Goal: Communication & Community: Answer question/provide support

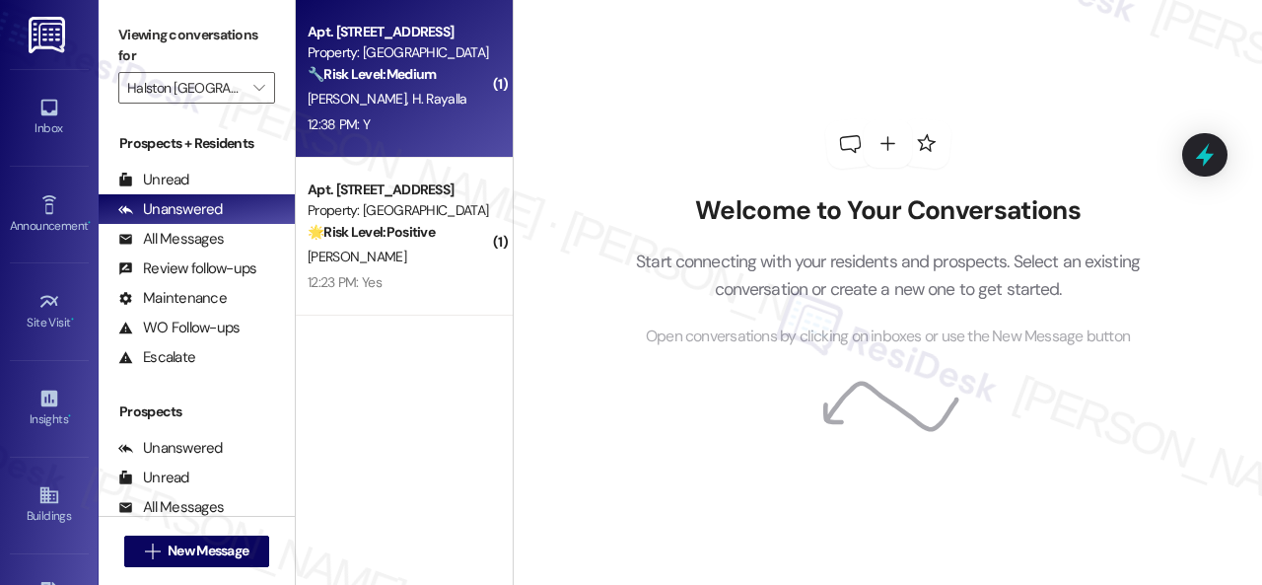
click at [444, 113] on div "12:38 PM: Y 12:38 PM: Y" at bounding box center [399, 124] width 186 height 25
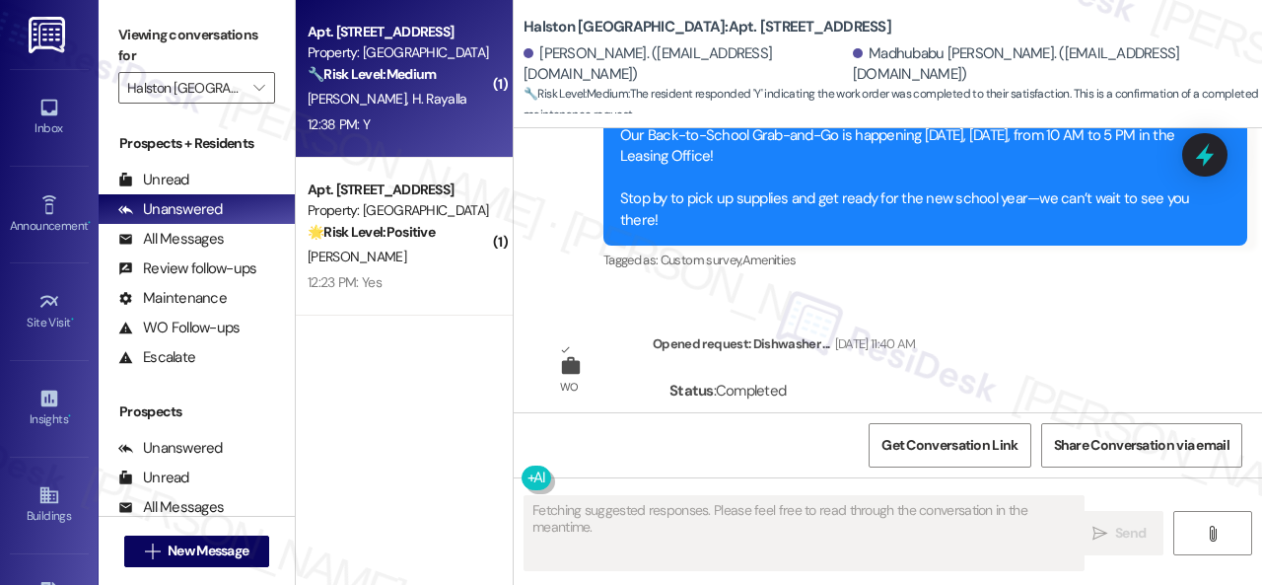
scroll to position [10566, 0]
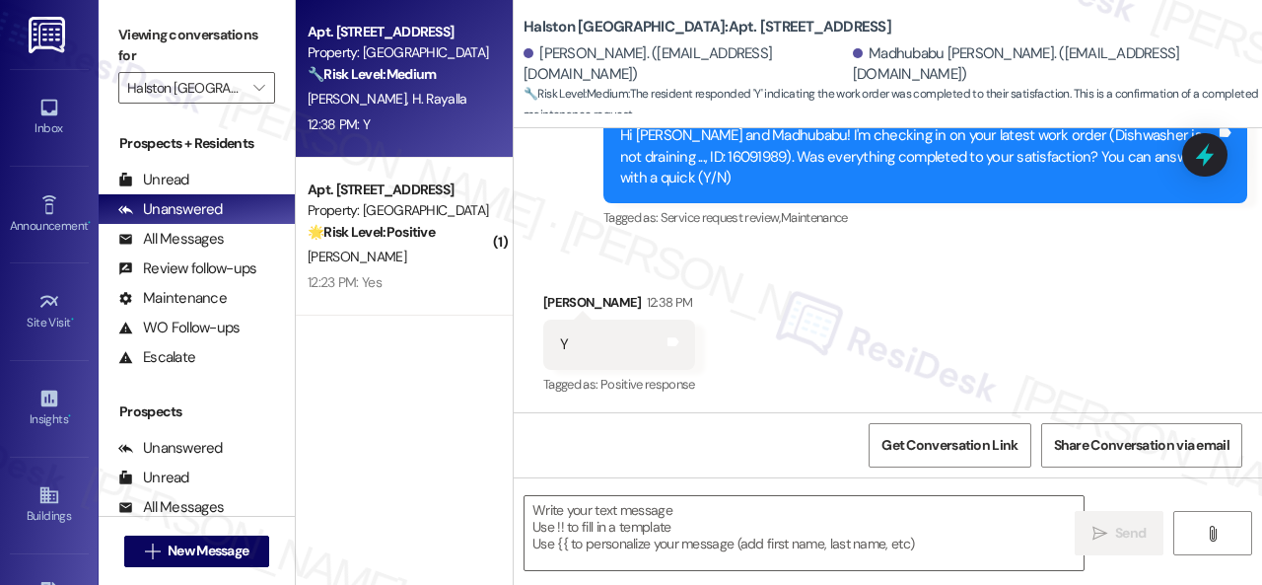
drag, startPoint x: 578, startPoint y: 247, endPoint x: 650, endPoint y: 354, distance: 128.5
click at [578, 247] on div "Received via SMS [PERSON_NAME] 12:38 PM Y Tags and notes Tagged as: Positive re…" at bounding box center [888, 330] width 748 height 167
click at [674, 512] on textarea at bounding box center [804, 533] width 559 height 74
paste textarea "Glad to hear that everything is all set! If {{property}} met your expectations,…"
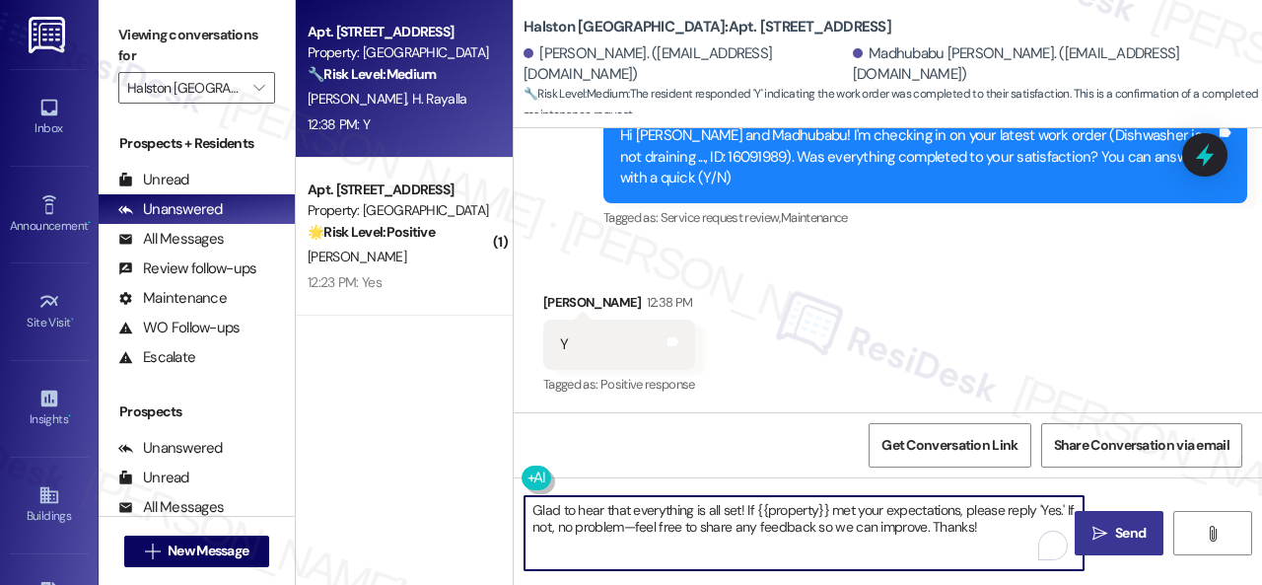
type textarea "Glad to hear that everything is all set! If {{property}} met your expectations,…"
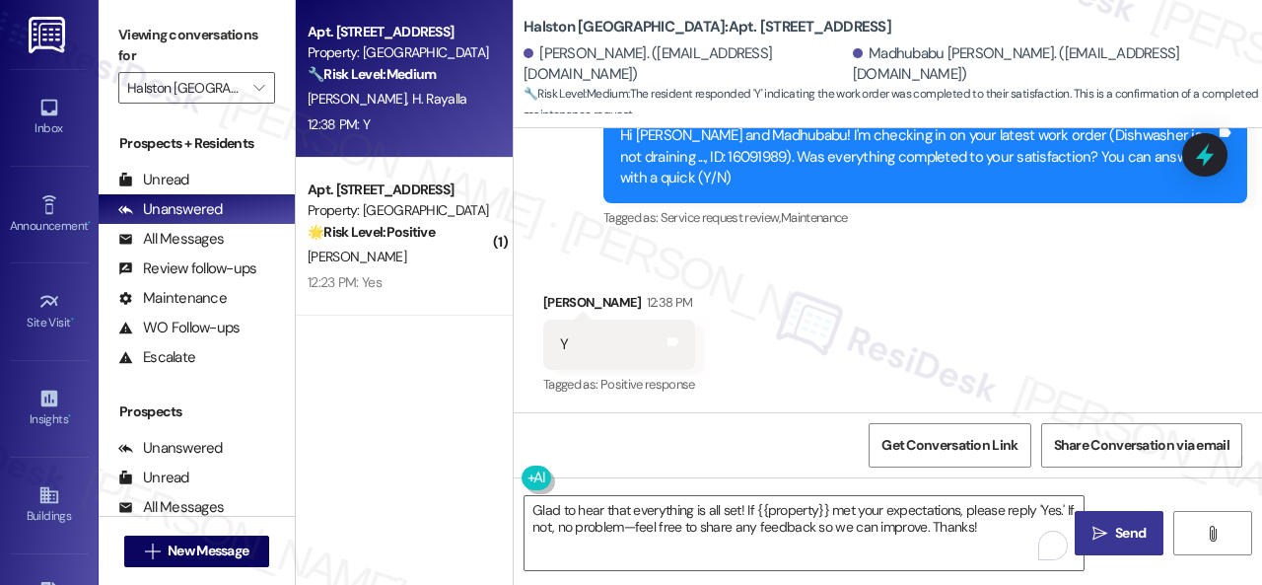
click at [1115, 538] on span "Send" at bounding box center [1130, 533] width 31 height 21
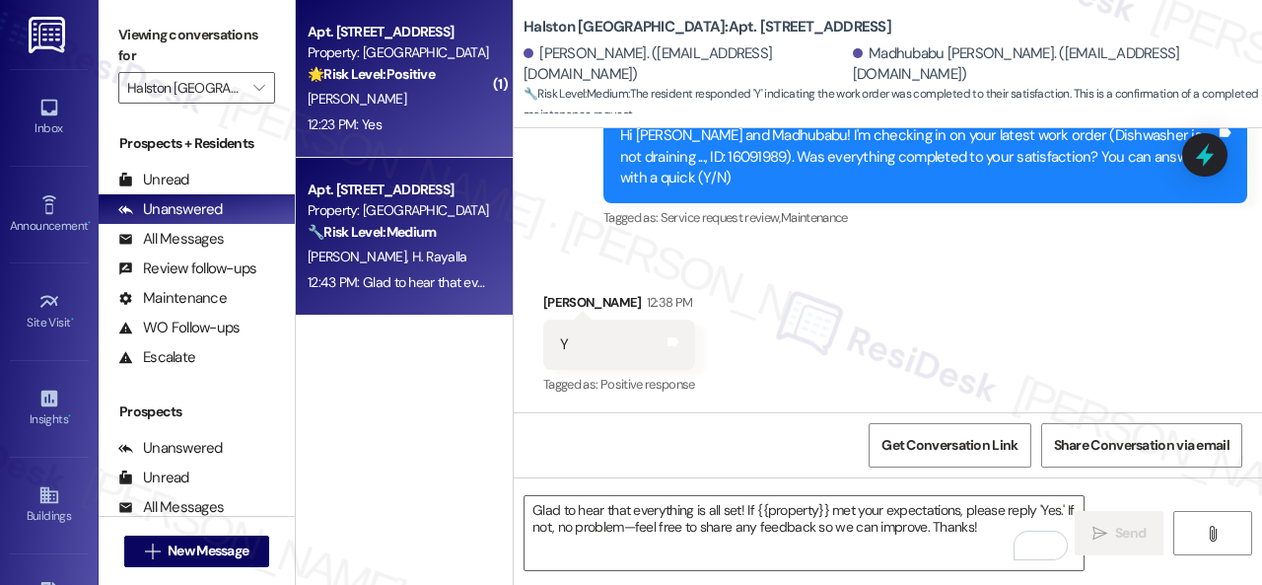
click at [416, 94] on div "[PERSON_NAME]" at bounding box center [399, 99] width 186 height 25
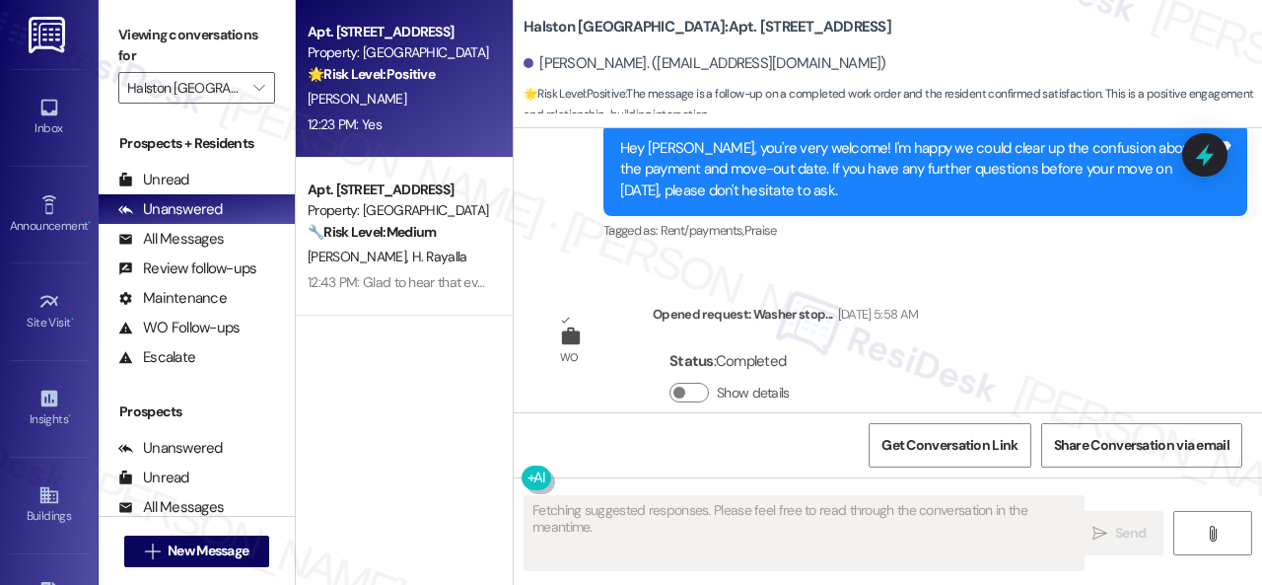
scroll to position [9324, 0]
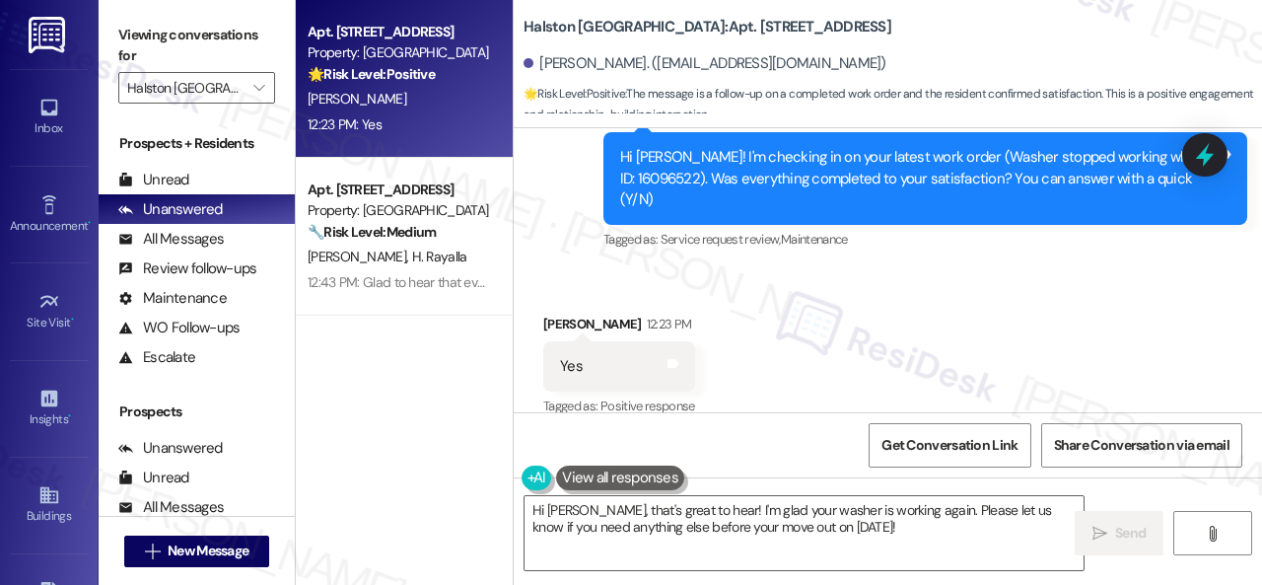
click at [603, 269] on div "Received via SMS [PERSON_NAME] 12:23 PM Yes Tags and notes Tagged as: Positive …" at bounding box center [888, 352] width 748 height 167
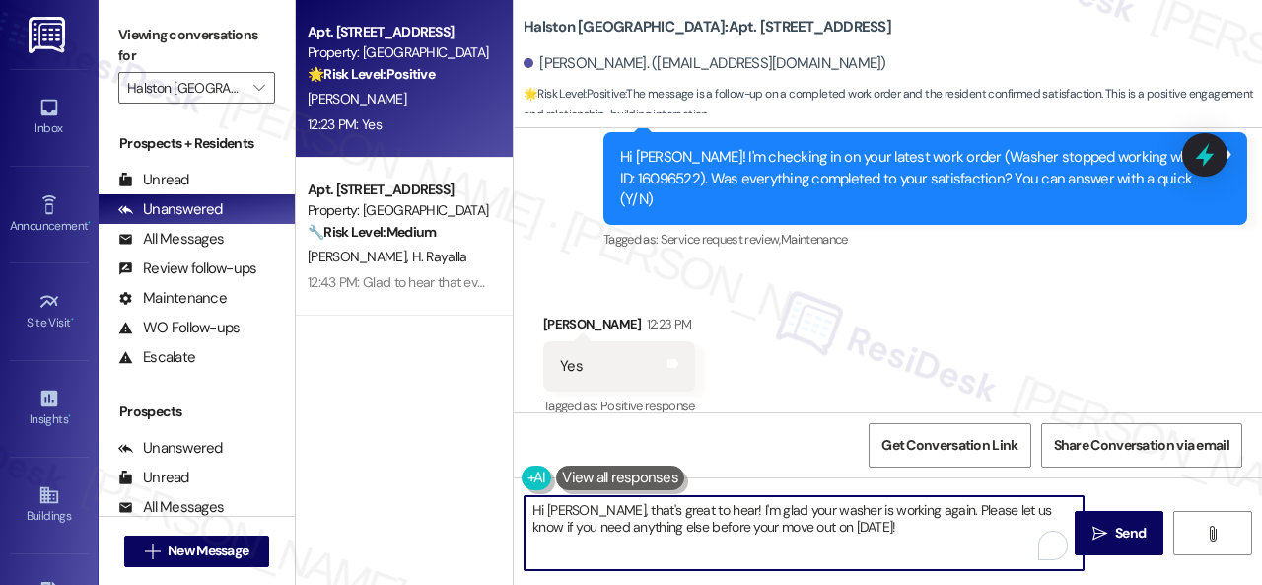
drag, startPoint x: 702, startPoint y: 516, endPoint x: 452, endPoint y: 458, distance: 256.9
click at [454, 460] on div "Apt. 1111, 1 [GEOGRAPHIC_DATA] Property: [GEOGRAPHIC_DATA] 🌟 Risk Level: Positi…" at bounding box center [779, 292] width 966 height 585
paste textarea "Glad to hear that everything is all set! If {{property}} met your expectations,…"
type textarea "Glad to hear that everything is all set! If {{property}} met your expectations,…"
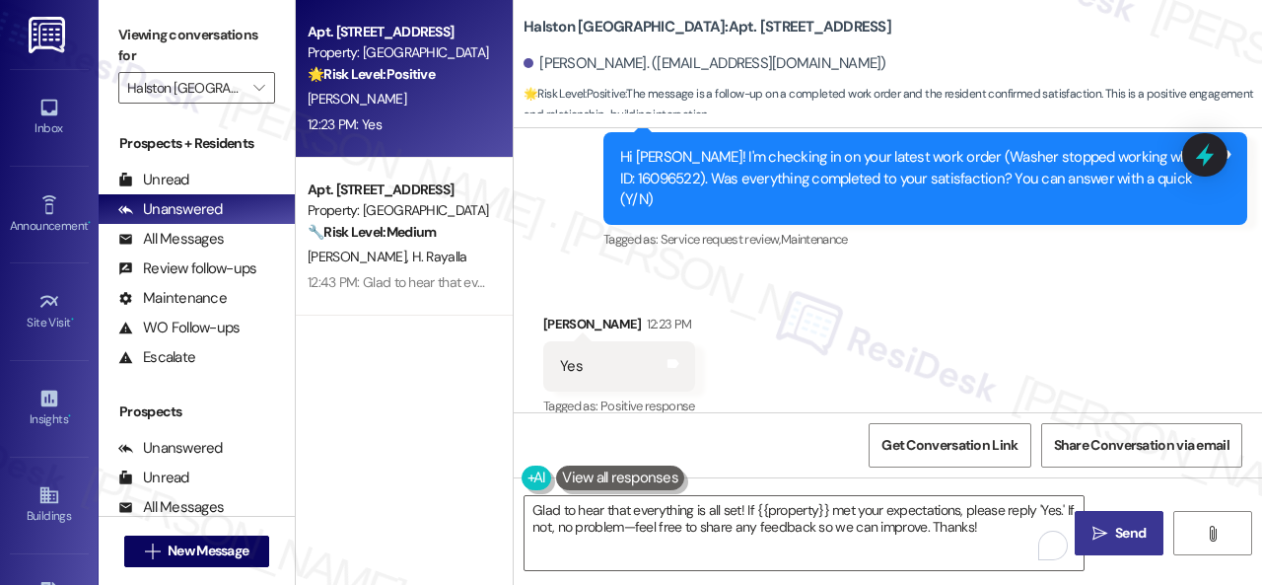
click at [1130, 542] on span "Send" at bounding box center [1130, 533] width 31 height 21
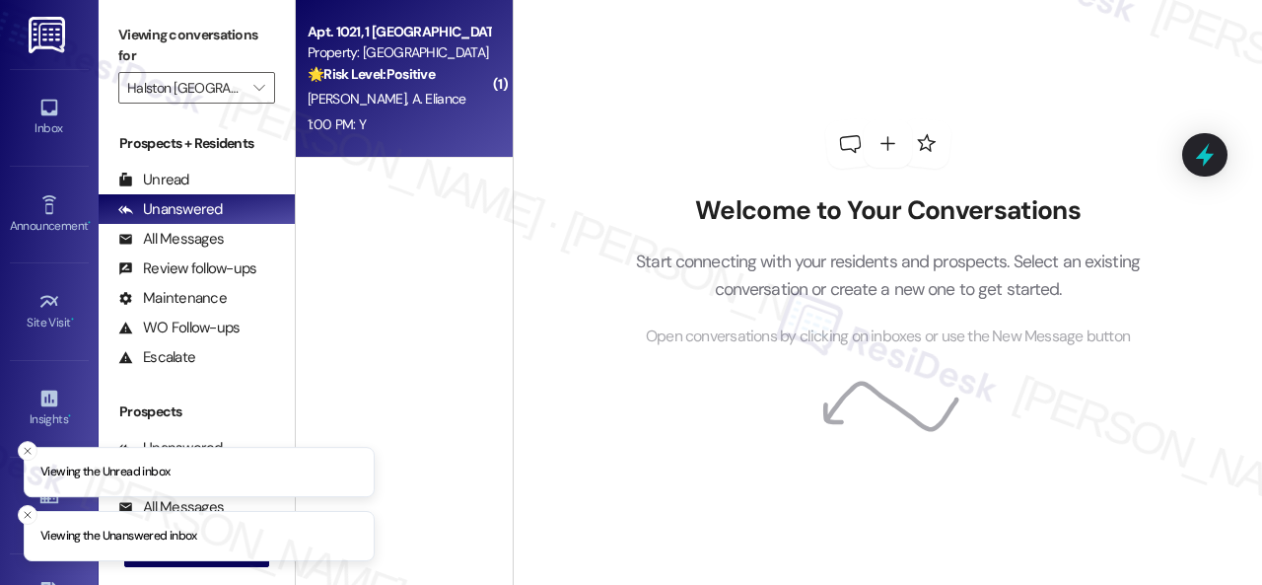
click at [397, 147] on div "Apt. 1021, 1 Halston Shiloh Valley Property: Halston Shiloh Valley 🌟 Risk Level…" at bounding box center [404, 79] width 217 height 158
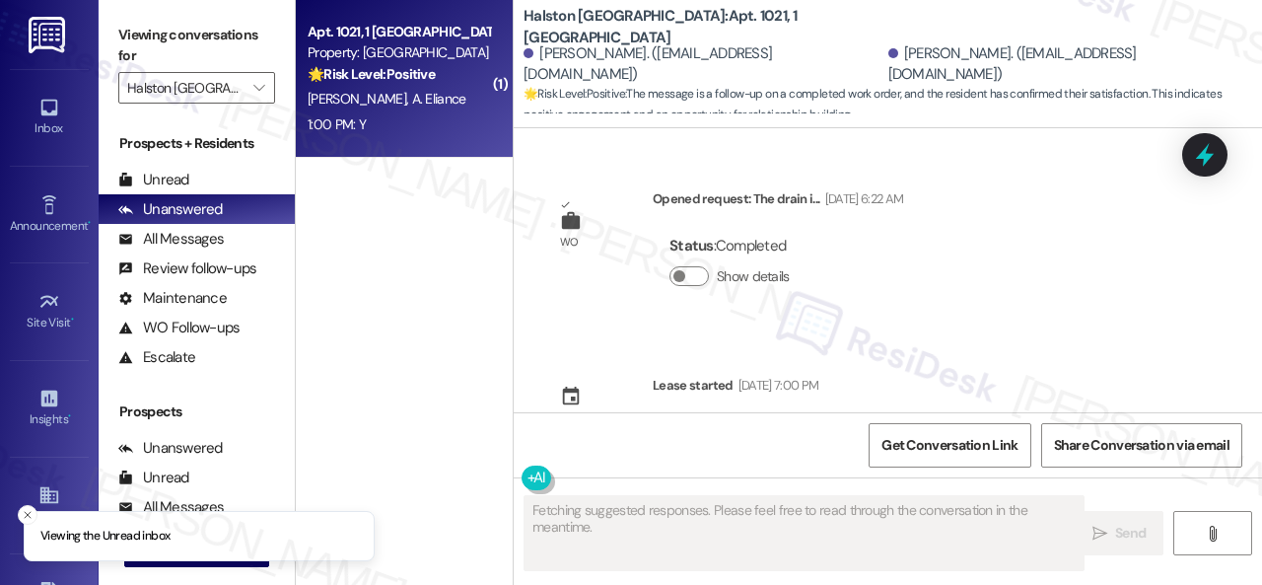
type textarea "Fetching suggested responses. Please feel free to read through the conversation…"
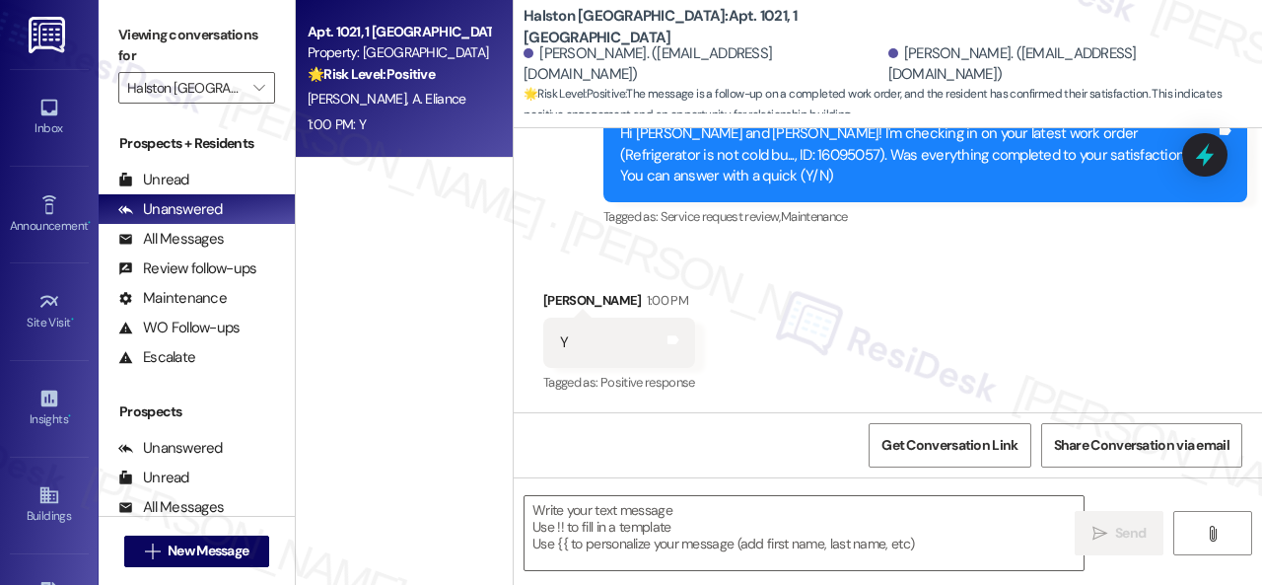
scroll to position [2430, 0]
click at [562, 216] on div "Survey, sent via SMS Residesk Automated Survey 12:22 PM Hi Deronnika and Abigai…" at bounding box center [888, 139] width 748 height 209
click at [637, 505] on textarea at bounding box center [804, 533] width 559 height 74
paste textarea "Glad to hear that everything is all set! If {{property}} met your expectations,…"
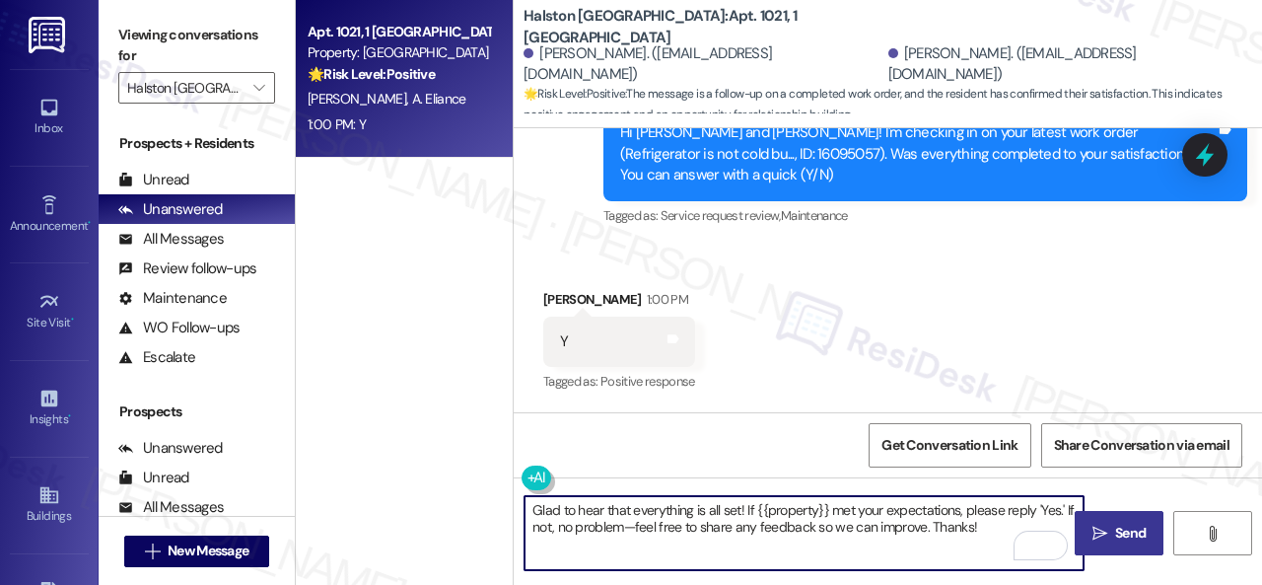
type textarea "Glad to hear that everything is all set! If {{property}} met your expectations,…"
click at [1111, 539] on span "Send" at bounding box center [1130, 533] width 38 height 21
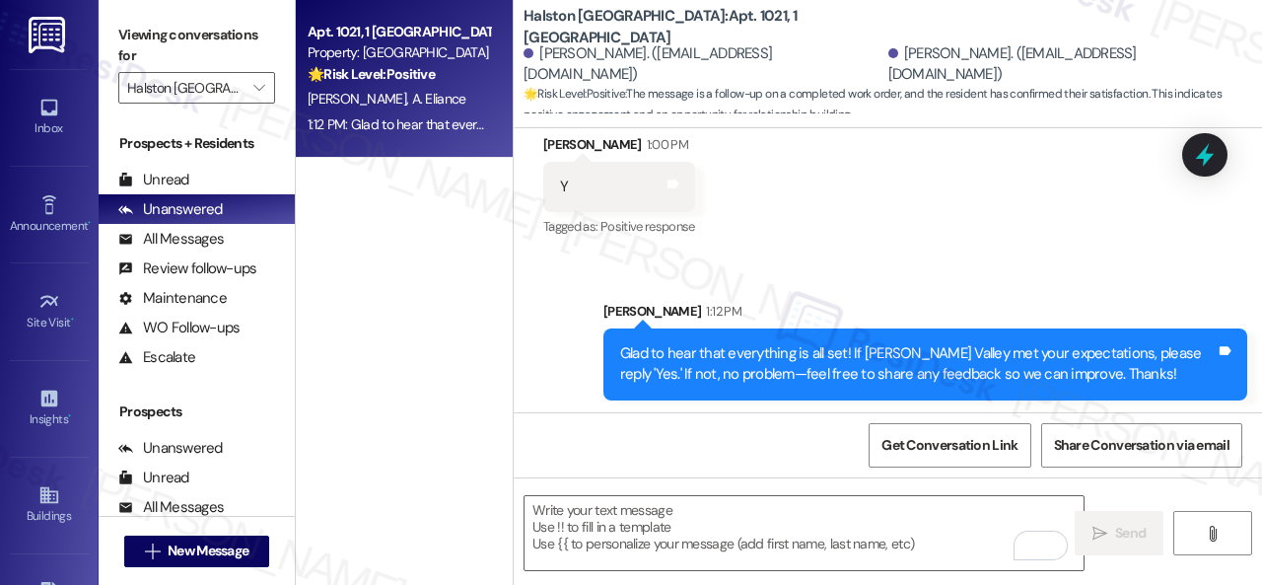
scroll to position [2589, 0]
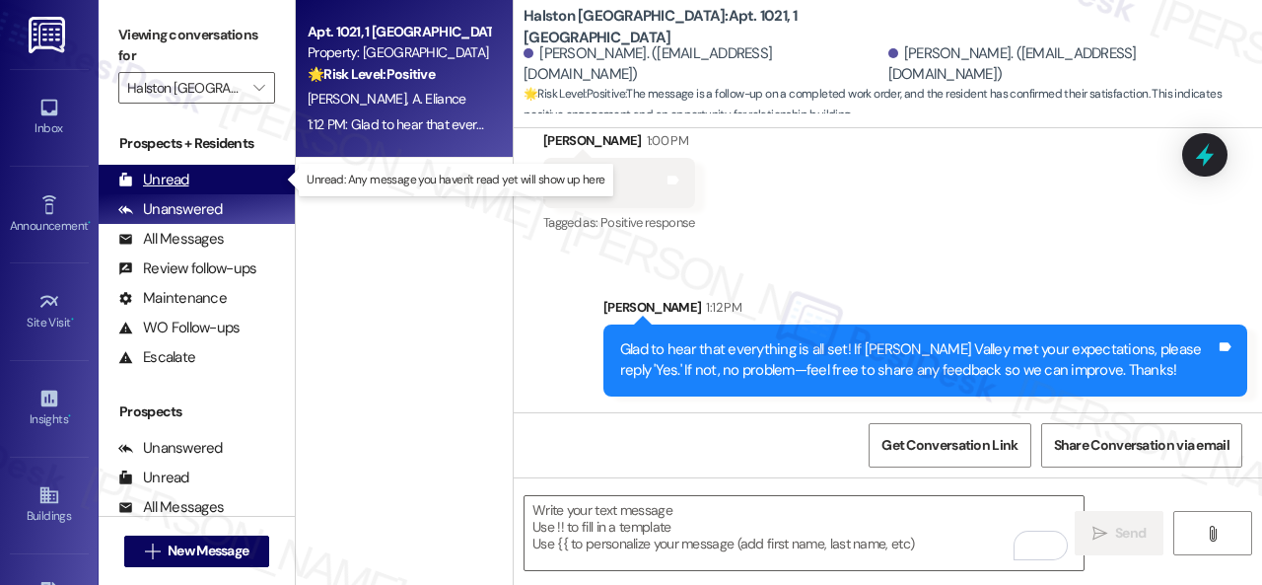
click at [185, 180] on div "Unread" at bounding box center [153, 180] width 71 height 21
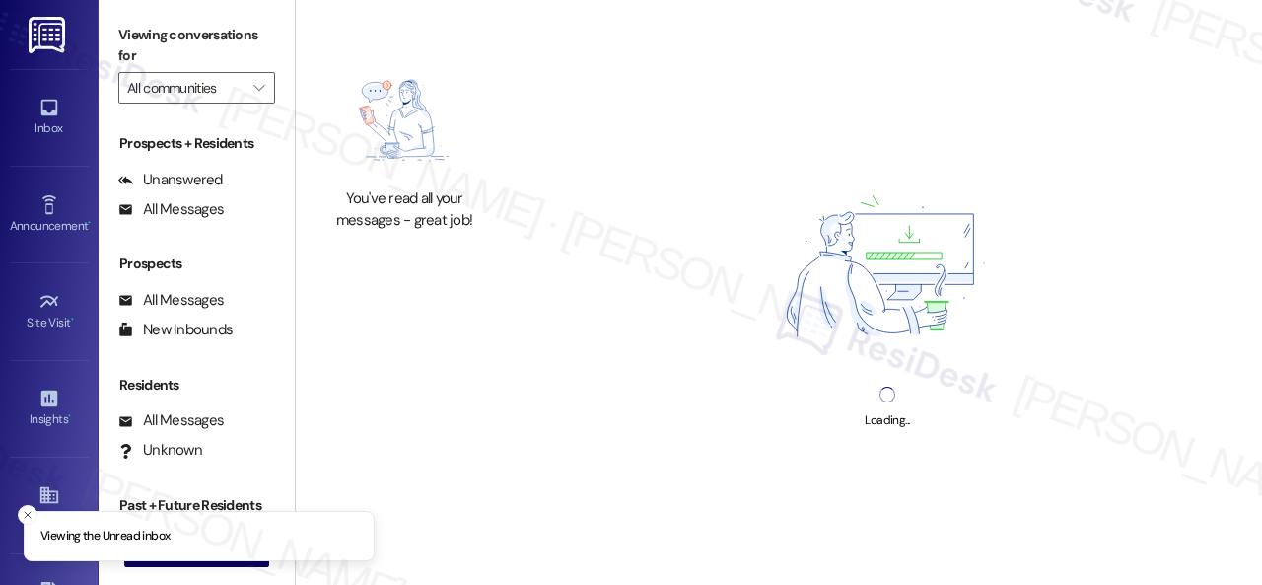
type input "Halston [GEOGRAPHIC_DATA]"
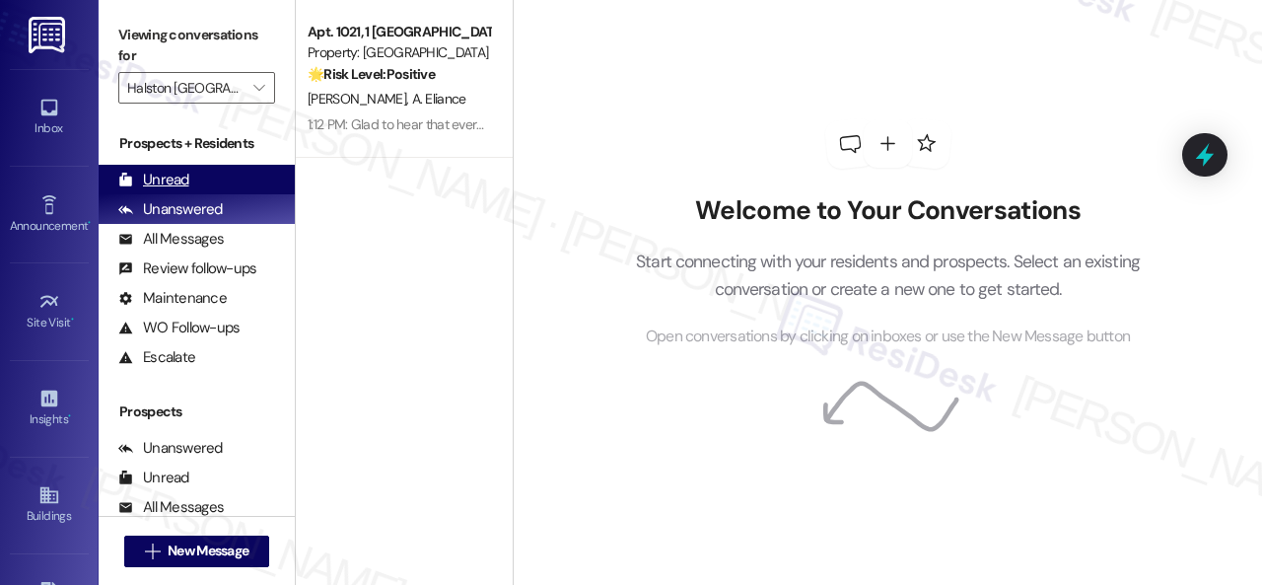
click at [151, 176] on div "Unread" at bounding box center [153, 180] width 71 height 21
